Goal: Transaction & Acquisition: Purchase product/service

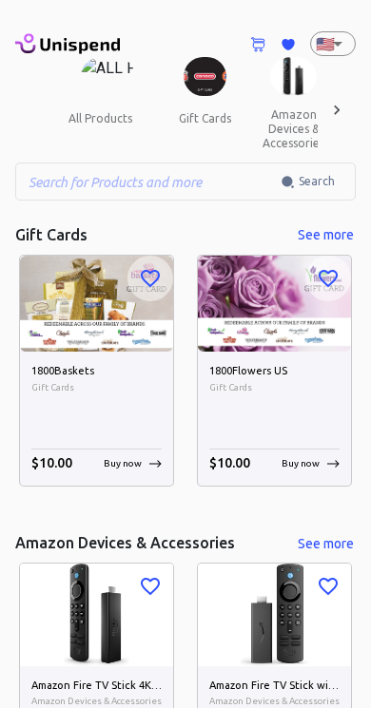
click at [128, 323] on img at bounding box center [96, 304] width 153 height 96
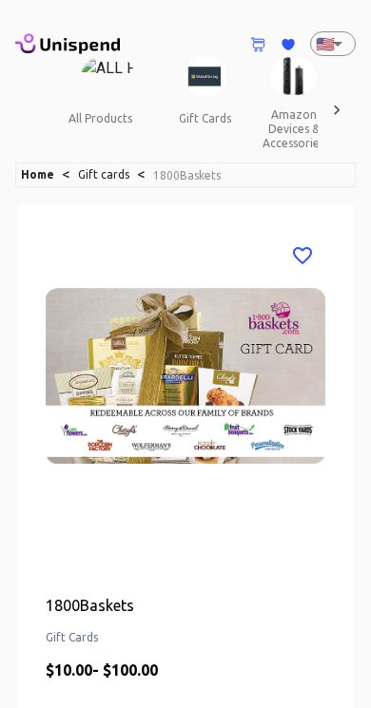
scroll to position [26, 0]
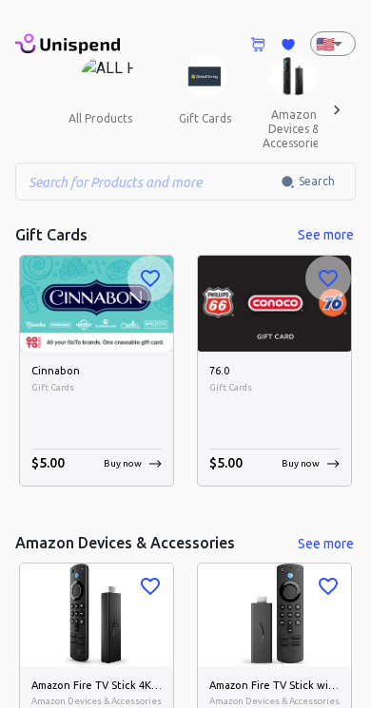
click at [180, 98] on button "gift cards" at bounding box center [205, 119] width 86 height 46
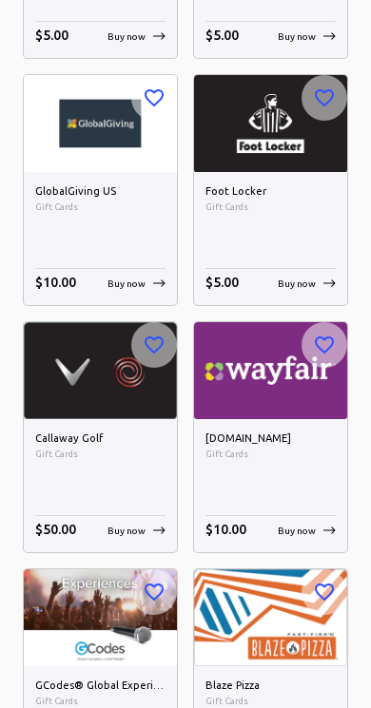
scroll to position [438, 0]
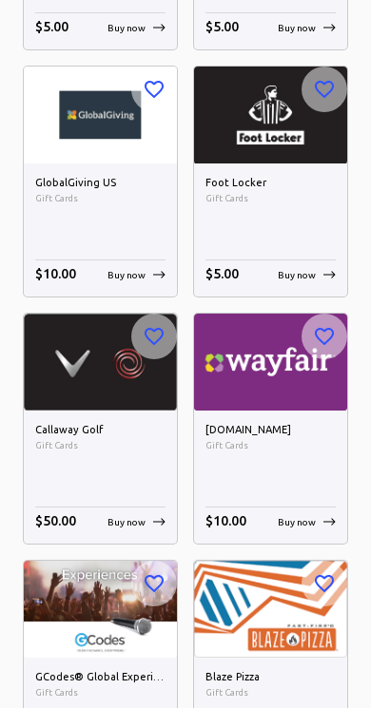
click at [276, 177] on h6 "Foot Locker" at bounding box center [270, 183] width 130 height 17
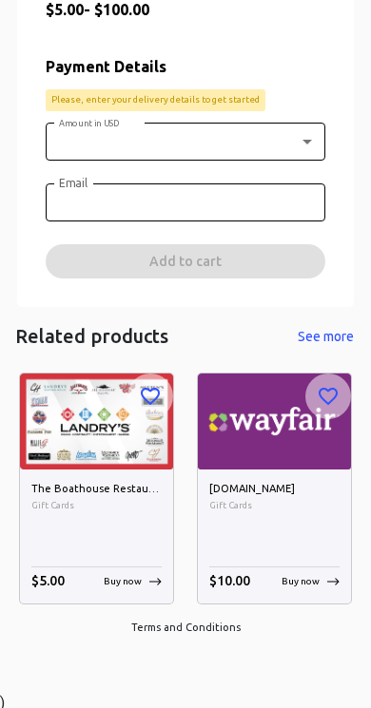
click at [292, 123] on body "0 Cart 0 Favorites 🇺🇸 US ​ all products gift cards amazon devices & accessories…" at bounding box center [185, 27] width 371 height 1375
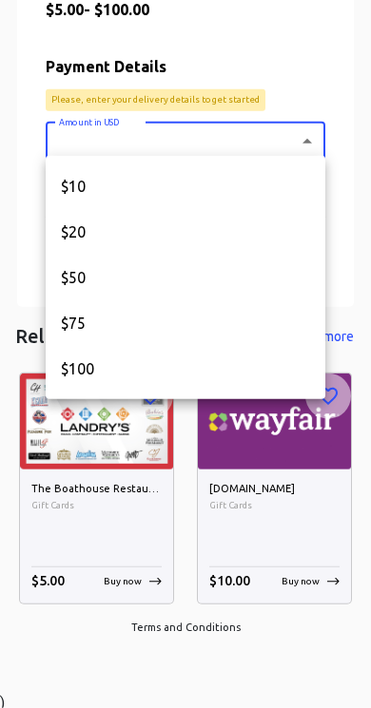
scroll to position [660, 0]
click at [300, 136] on div at bounding box center [185, 354] width 371 height 708
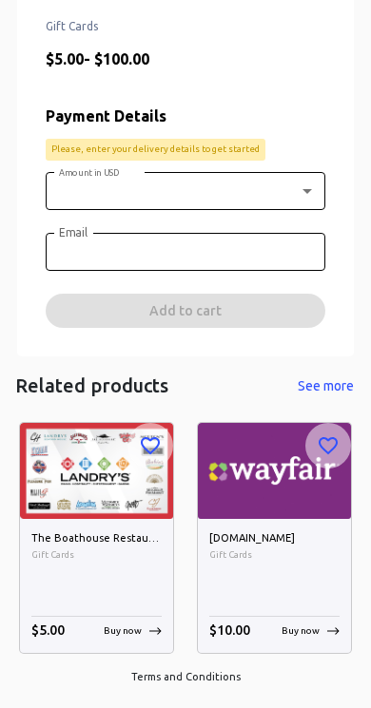
scroll to position [609, 0]
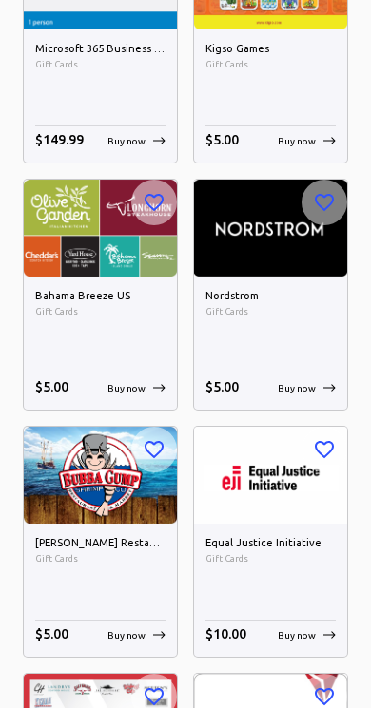
scroll to position [1092, 0]
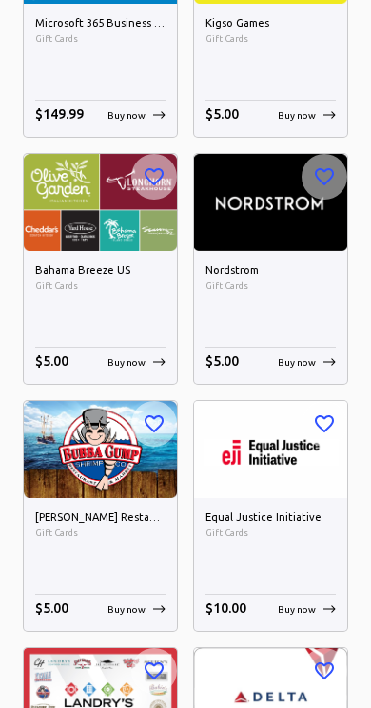
click at [57, 210] on img at bounding box center [100, 202] width 153 height 96
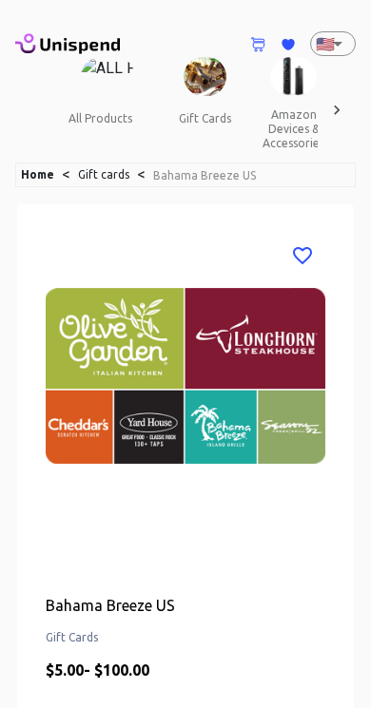
click at [69, 214] on div "Bahama Breeze US Gift Cards $ 5.00 - $ 100.00 Payment Details Please, enter you…" at bounding box center [185, 585] width 336 height 763
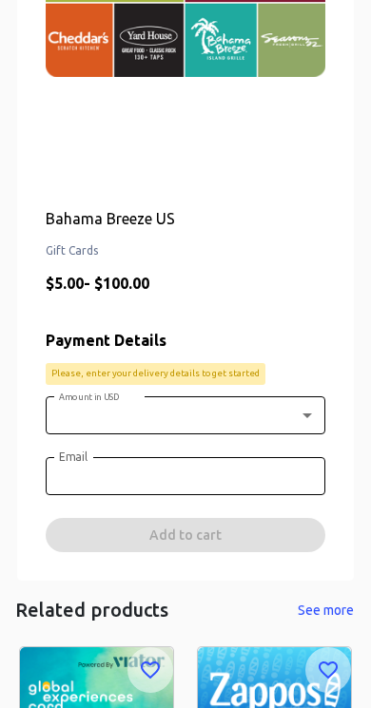
click at [286, 426] on body "0 Cart 0 Favorites 🇺🇸 US ​ all products gift cards amazon devices & accessories…" at bounding box center [185, 300] width 371 height 1375
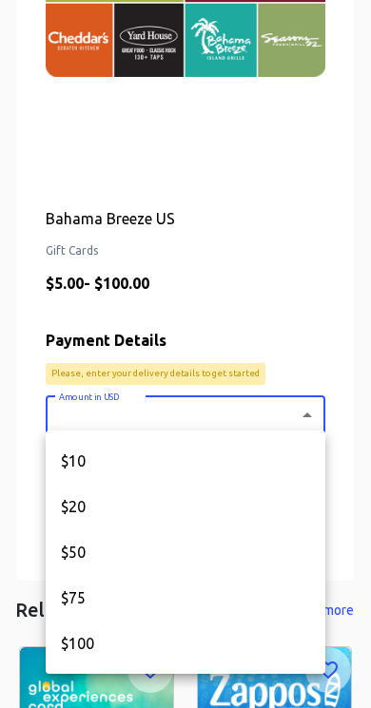
click at [228, 533] on li "$50" at bounding box center [185, 552] width 279 height 46
type input "50"
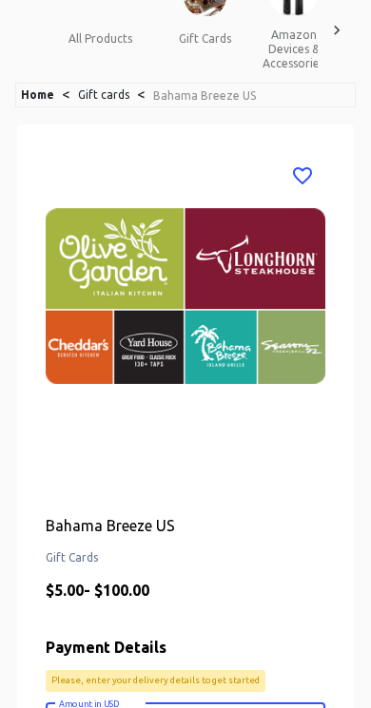
scroll to position [0, 0]
